Goal: Information Seeking & Learning: Learn about a topic

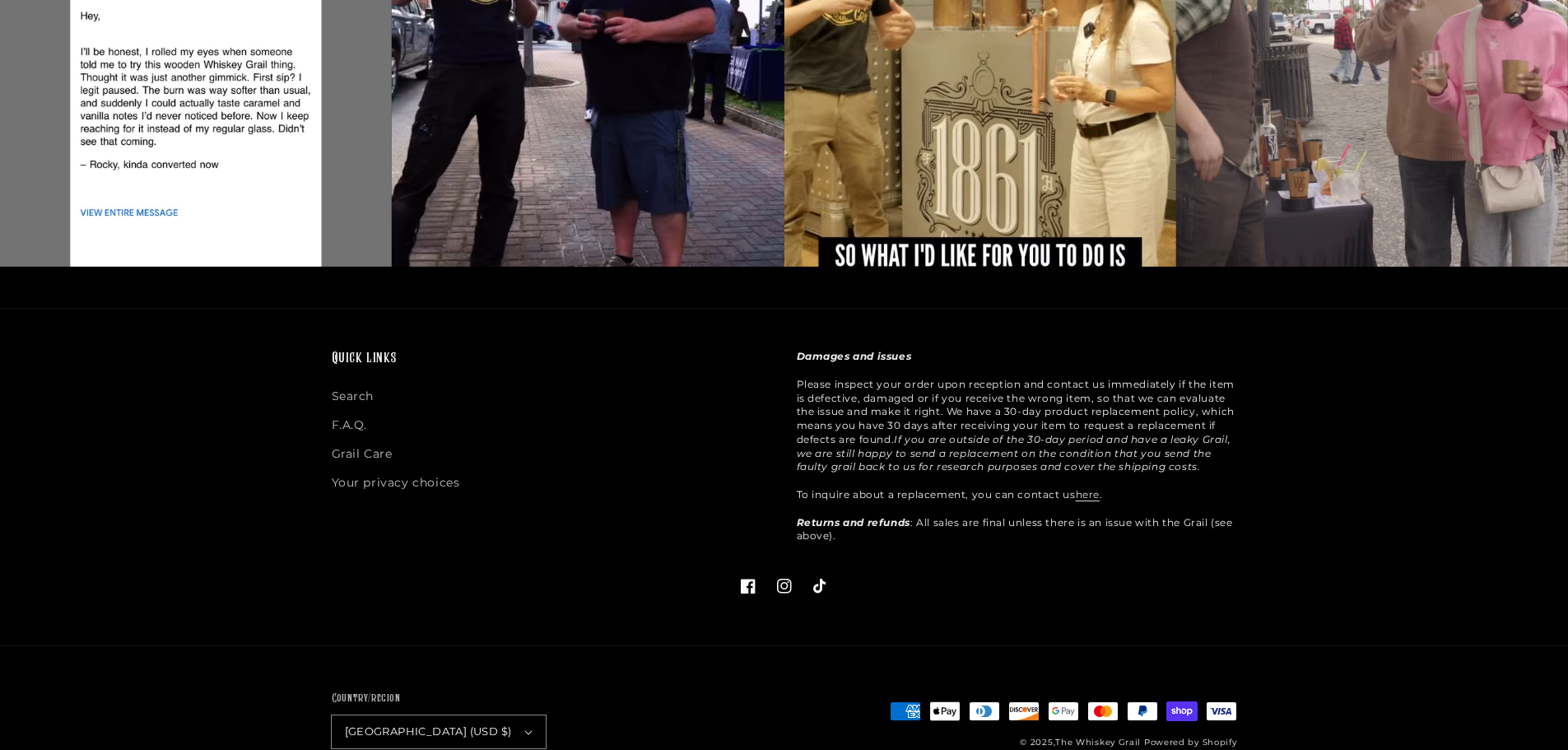
scroll to position [4352, 0]
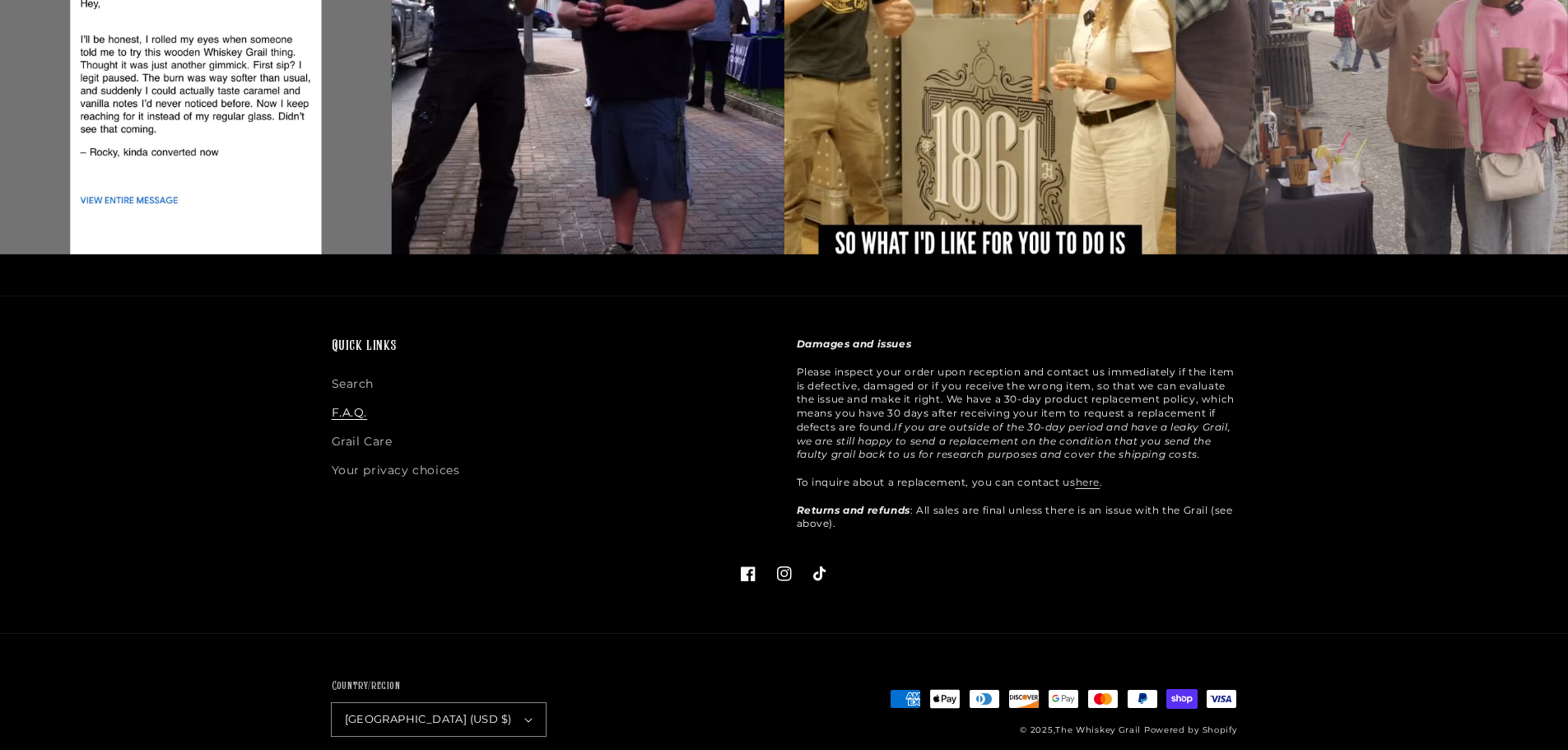
click at [345, 399] on link "F.A.Q." at bounding box center [350, 412] width 36 height 28
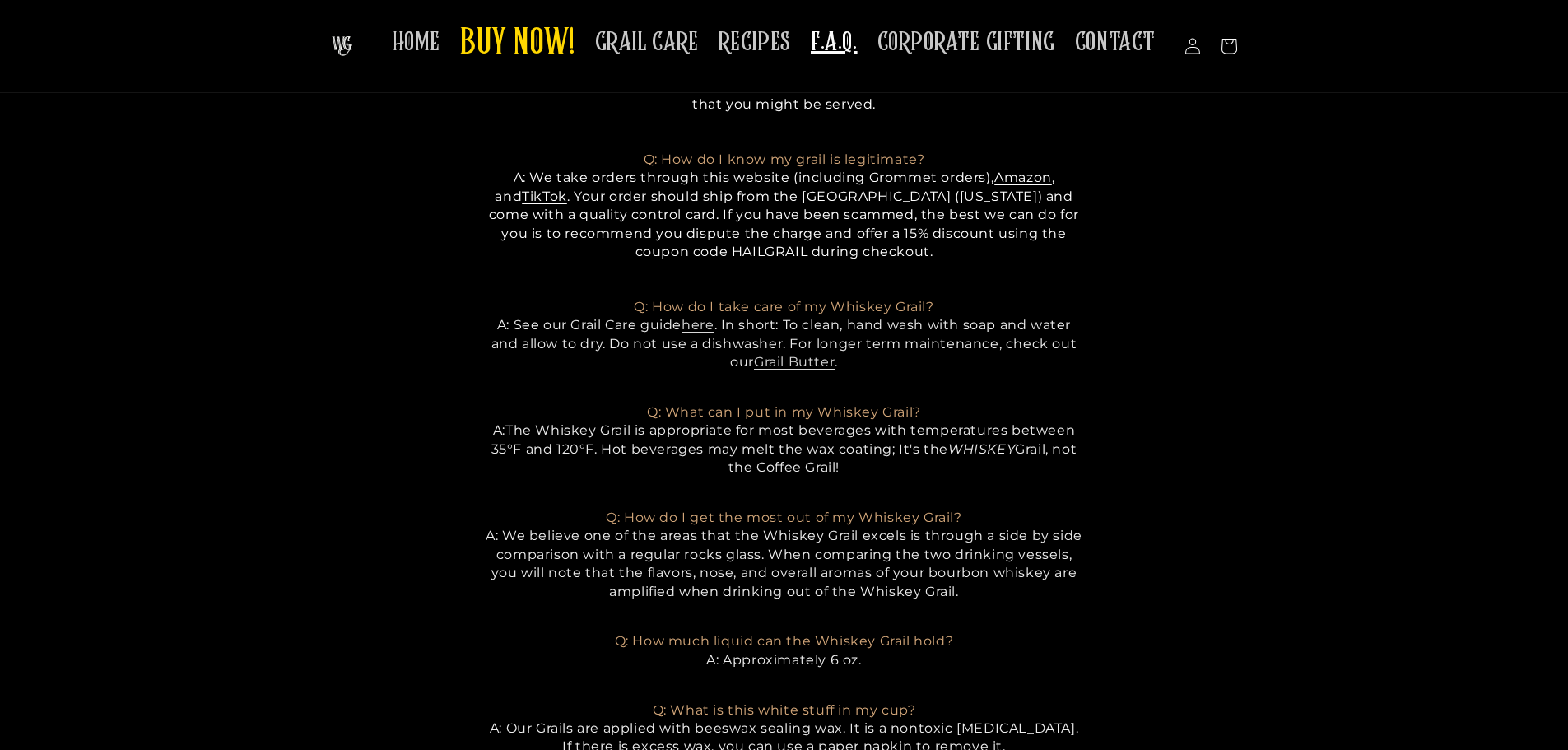
scroll to position [329, 0]
click at [764, 38] on span "RECIPES" at bounding box center [755, 42] width 73 height 32
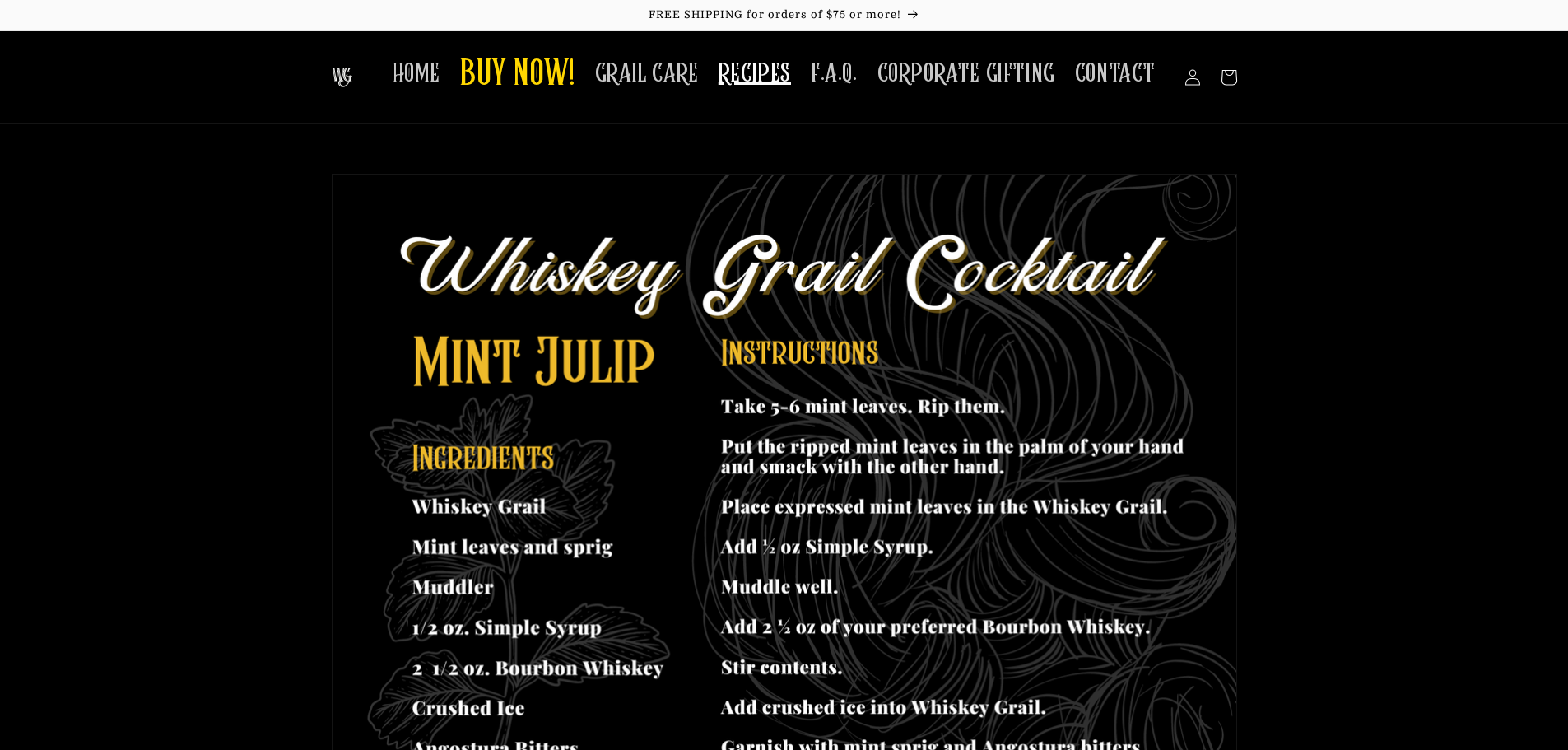
click at [348, 74] on img at bounding box center [342, 78] width 21 height 20
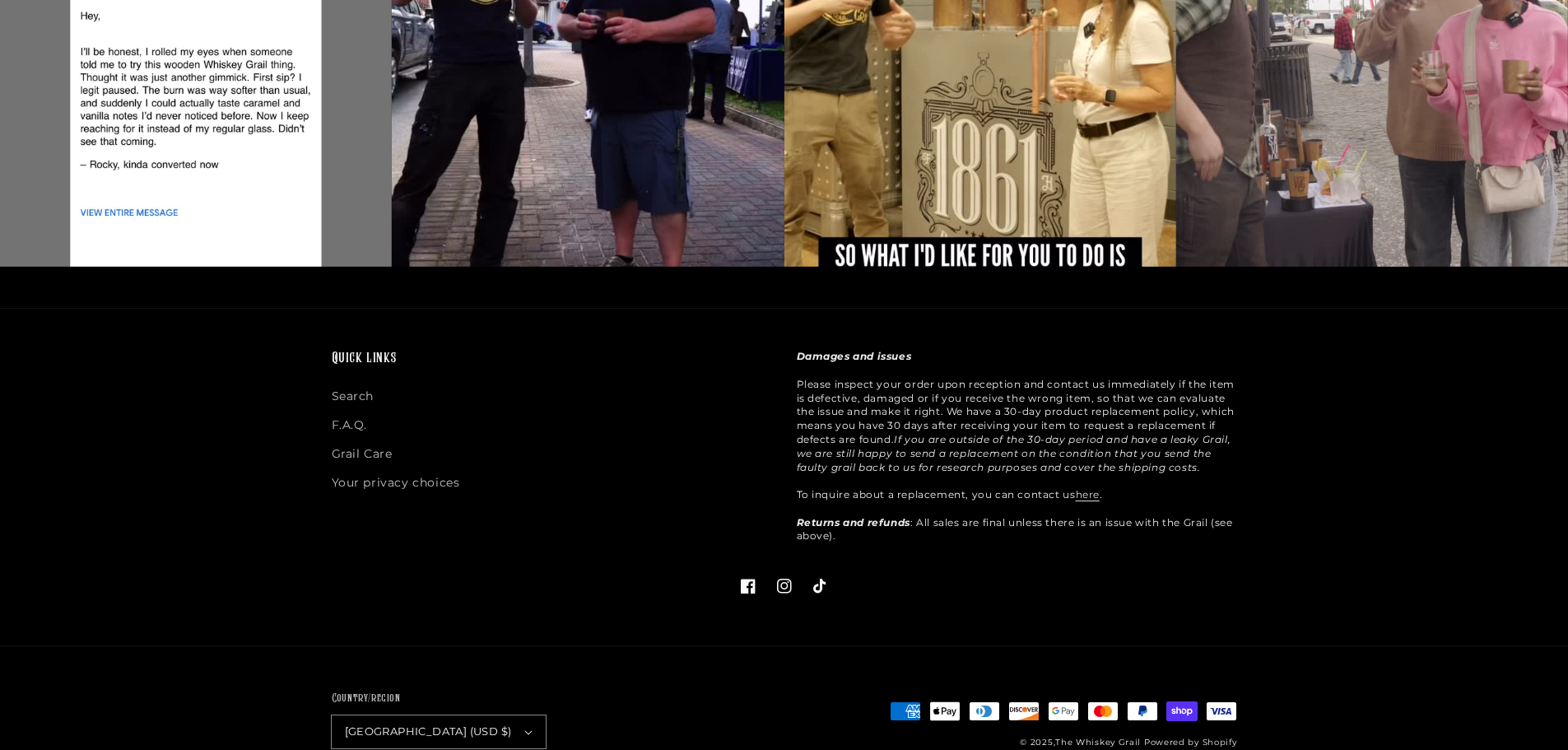
scroll to position [3498, 0]
